Goal: Information Seeking & Learning: Find specific fact

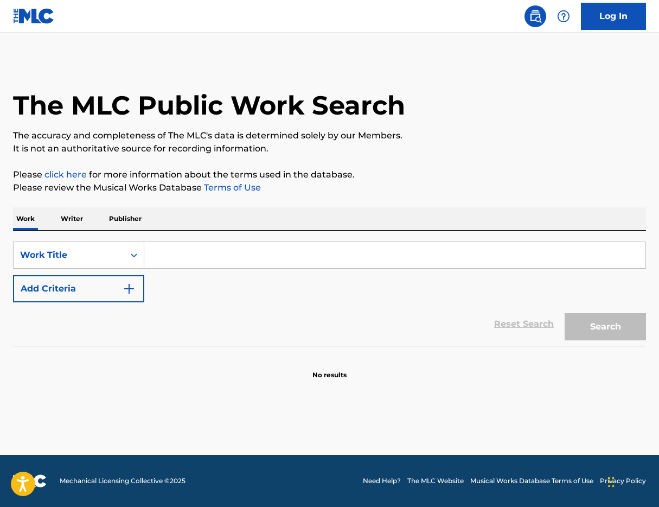
click at [180, 251] on input "Search Form" at bounding box center [394, 255] width 501 height 26
type input "guv'nor"
click at [609, 324] on button "Search" at bounding box center [605, 326] width 81 height 27
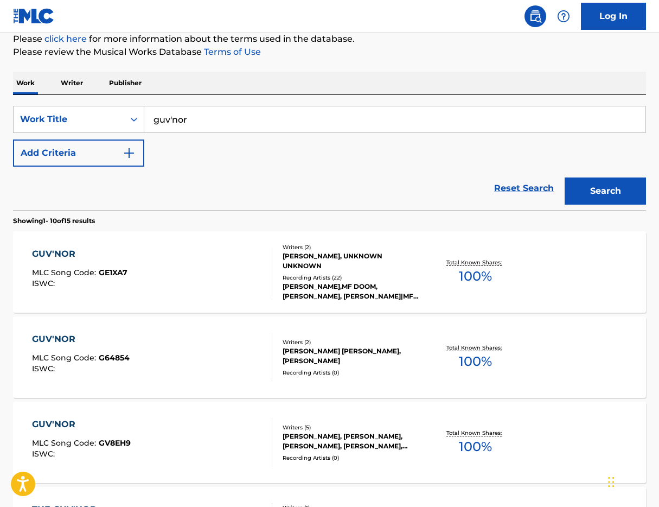
scroll to position [201, 0]
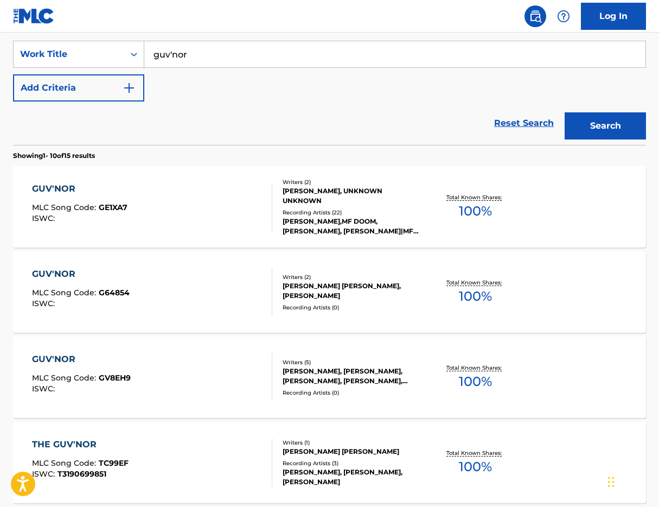
click at [54, 290] on span "MLC Song Code :" at bounding box center [65, 292] width 67 height 10
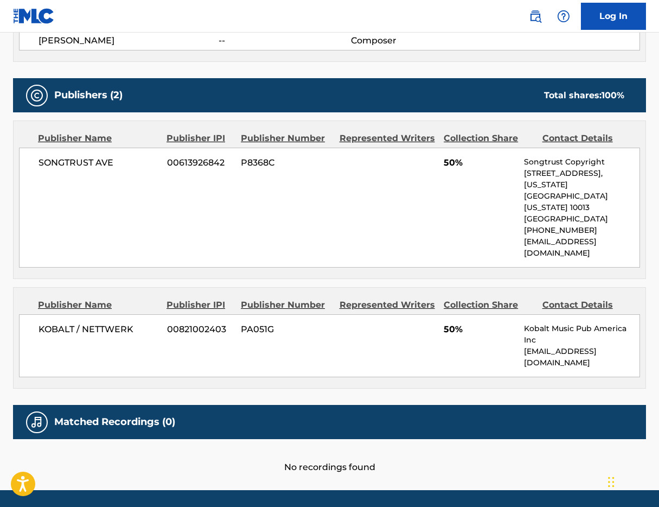
scroll to position [436, 0]
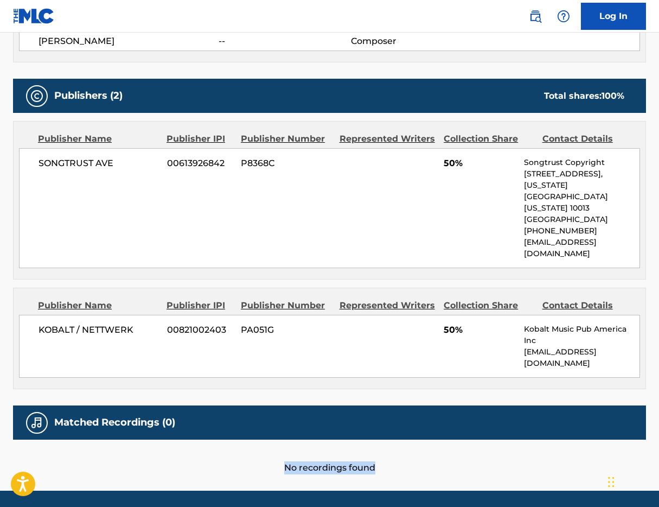
drag, startPoint x: 288, startPoint y: 419, endPoint x: 419, endPoint y: 427, distance: 131.5
click at [420, 439] on div "No recordings found" at bounding box center [329, 456] width 633 height 35
click at [340, 232] on div "SONGTRUST AVE 00613926842 P8368C 50% Songtrust Copyright [STREET_ADDRESS][US_ST…" at bounding box center [329, 208] width 621 height 120
drag, startPoint x: 273, startPoint y: 433, endPoint x: 432, endPoint y: 444, distance: 158.8
click at [434, 444] on main "< Back to public search results Copy work link GUV'NOR Work Detail Member Work …" at bounding box center [329, 43] width 659 height 893
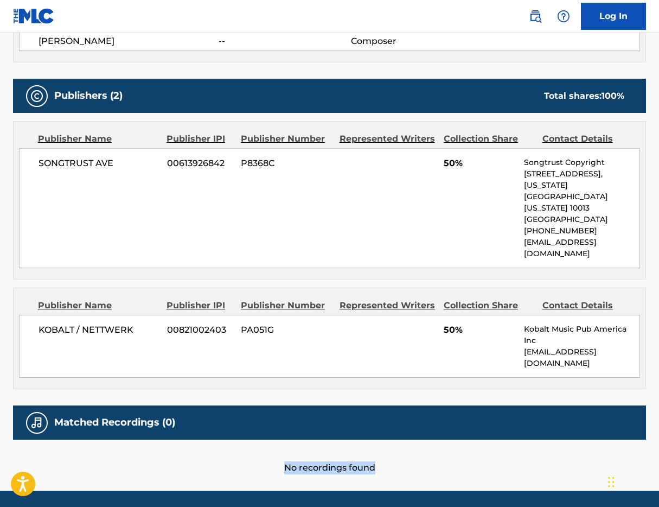
click at [432, 444] on main "< Back to public search results Copy work link GUV'NOR Work Detail Member Work …" at bounding box center [329, 43] width 659 height 893
drag, startPoint x: 432, startPoint y: 444, endPoint x: 340, endPoint y: 266, distance: 199.7
click at [418, 378] on main "< Back to public search results Copy work link GUV'NOR Work Detail Member Work …" at bounding box center [329, 43] width 659 height 893
click at [319, 85] on div "Publishers (2) Total shares: 100 %" at bounding box center [329, 96] width 633 height 34
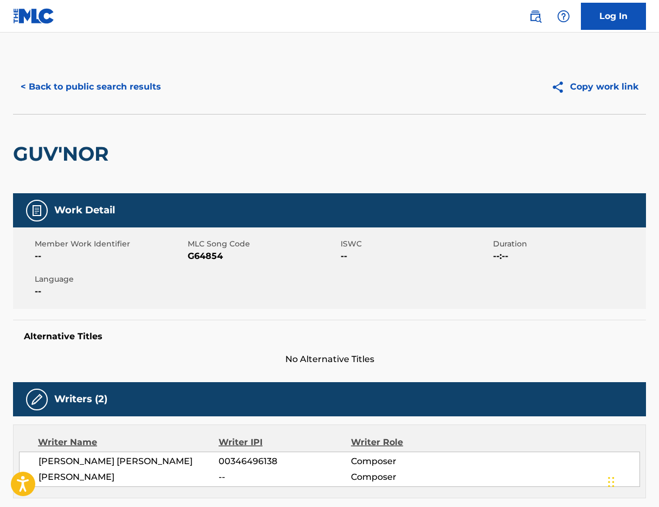
scroll to position [0, 0]
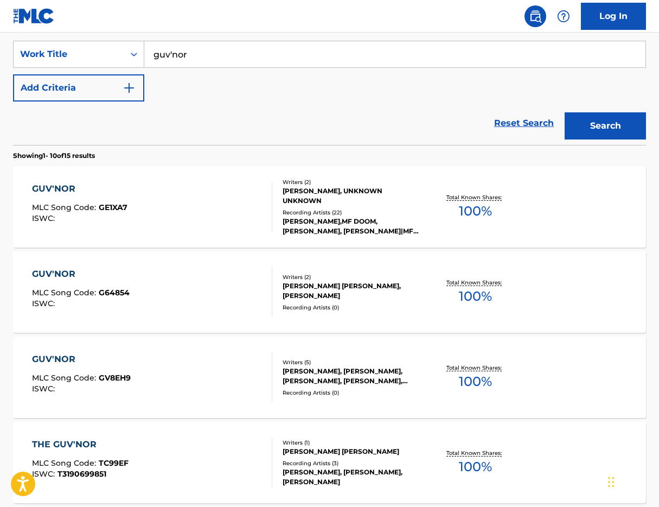
click at [384, 73] on div "SearchWithCriteria84c2fc05-dfab-4bf0-94a4-cc31d2d14295 Work Title guv'nor Add C…" at bounding box center [329, 71] width 633 height 61
click at [54, 270] on div "GUV'NOR" at bounding box center [81, 273] width 98 height 13
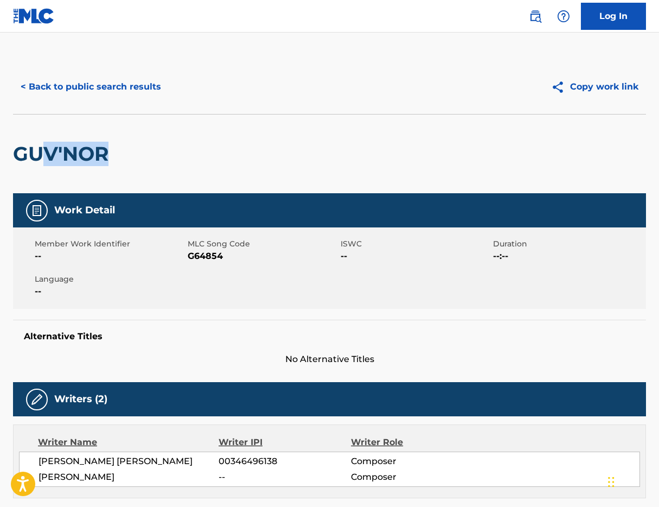
drag, startPoint x: 116, startPoint y: 148, endPoint x: 37, endPoint y: 156, distance: 79.7
click at [37, 156] on div "GUV'NOR" at bounding box center [329, 153] width 633 height 79
click at [37, 156] on h2 "GUV'NOR" at bounding box center [63, 154] width 101 height 24
